Goal: Task Accomplishment & Management: Use online tool/utility

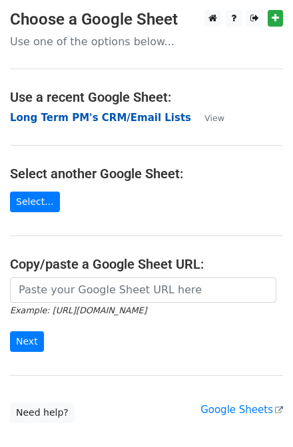
click at [101, 117] on strong "Long Term PM's CRM/Email Lists" at bounding box center [100, 118] width 181 height 12
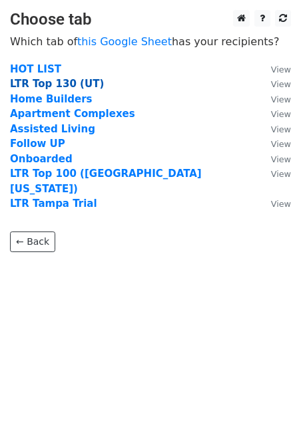
click at [47, 84] on strong "LTR Top 130 (UT)" at bounding box center [57, 84] width 94 height 12
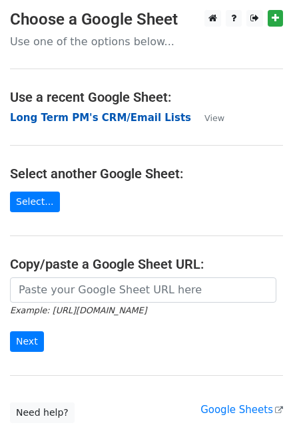
click at [85, 117] on strong "Long Term PM's CRM/Email Lists" at bounding box center [100, 118] width 181 height 12
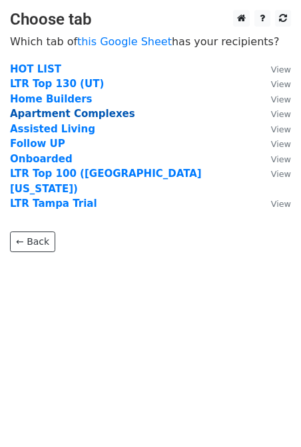
click at [56, 115] on strong "Apartment Complexes" at bounding box center [72, 114] width 125 height 12
